Goal: Transaction & Acquisition: Purchase product/service

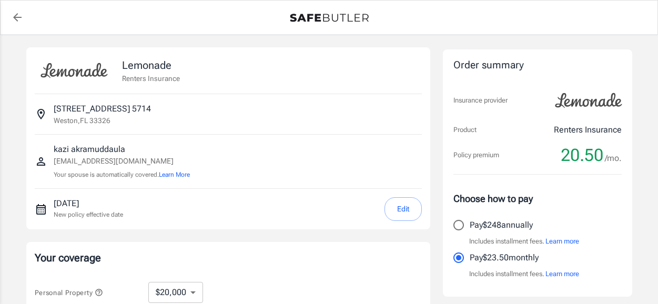
select select "20000"
select select "500"
click at [405, 207] on button "Edit" at bounding box center [402, 209] width 37 height 24
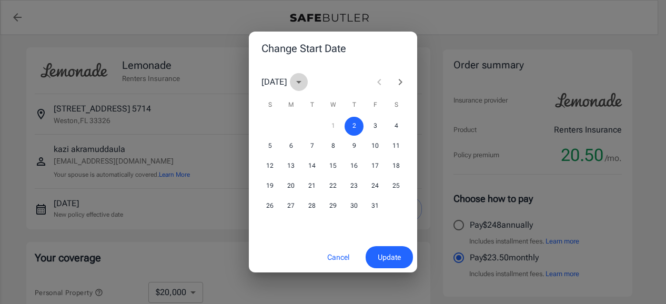
click at [305, 83] on icon "calendar view is open, switch to year view" at bounding box center [298, 82] width 13 height 13
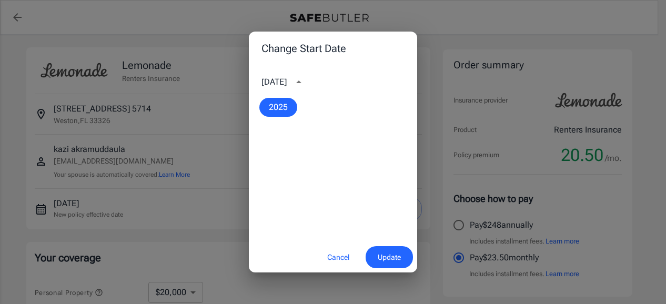
click at [301, 83] on icon "year view is open, switch to calendar view" at bounding box center [298, 81] width 5 height 3
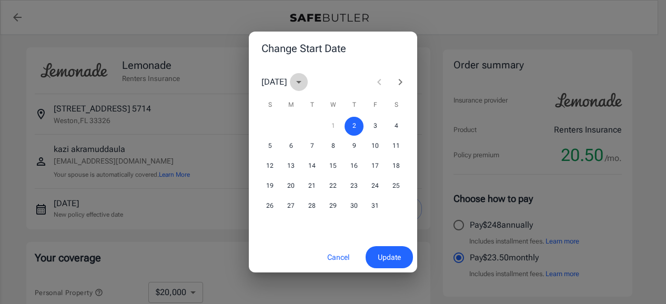
click at [301, 82] on icon "calendar view is open, switch to year view" at bounding box center [298, 82] width 5 height 3
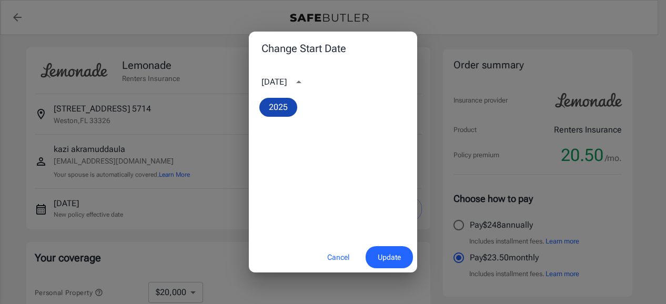
click at [284, 109] on button "2025" at bounding box center [278, 107] width 38 height 19
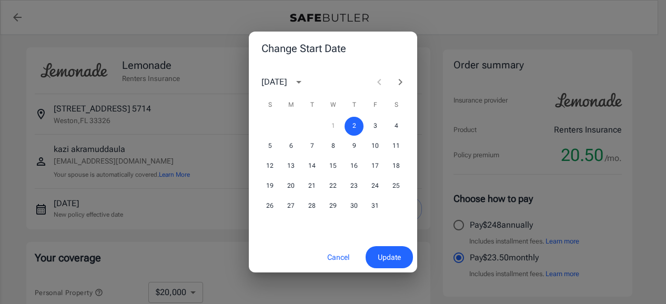
click at [282, 85] on div "[DATE]" at bounding box center [273, 82] width 25 height 13
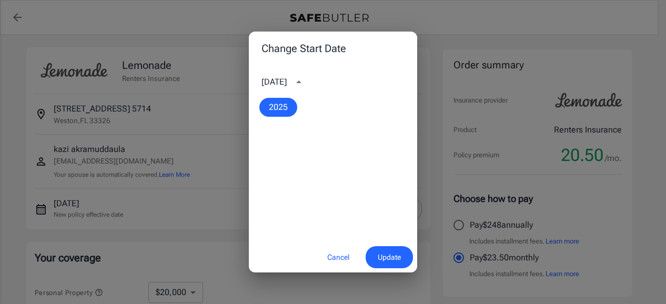
click at [282, 81] on div "[DATE]" at bounding box center [273, 82] width 25 height 13
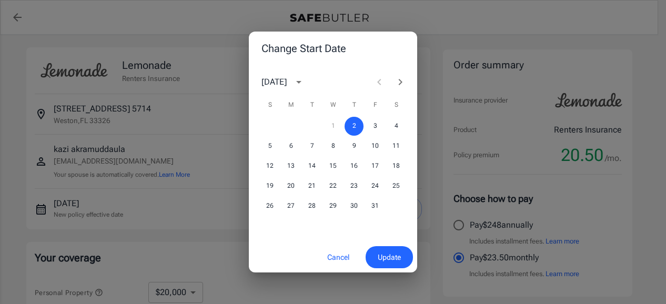
click at [381, 82] on div at bounding box center [390, 82] width 42 height 21
click at [217, 75] on div "Change Start Date [DATE] S M T W T F S 1 2 3 4 5 6 7 8 9 10 11 12 13 14 15 16 1…" at bounding box center [333, 152] width 666 height 304
